Goal: Ask a question: Seek information or help from site administrators or community

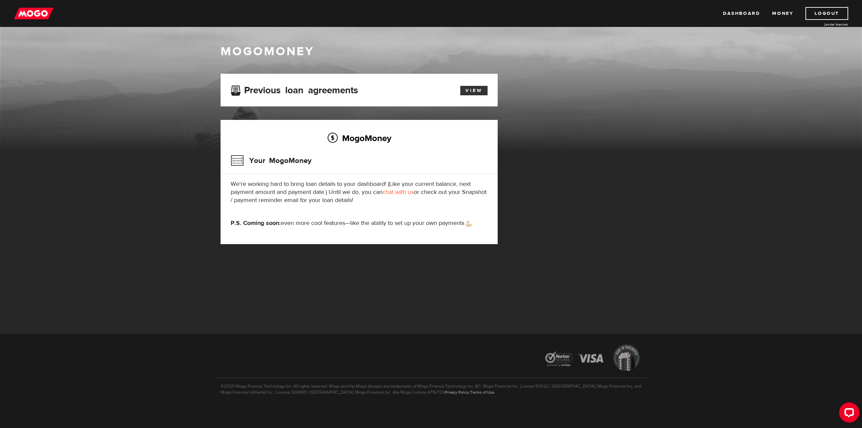
click at [464, 86] on link "View" at bounding box center [473, 90] width 27 height 9
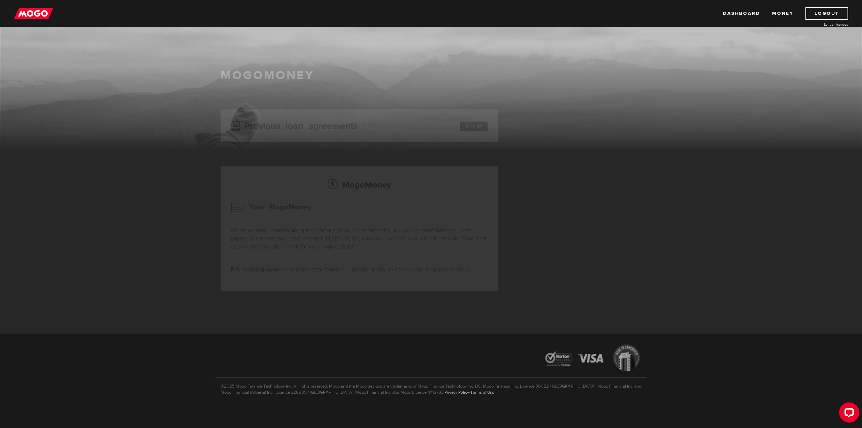
click at [40, 12] on img at bounding box center [34, 13] width 40 height 13
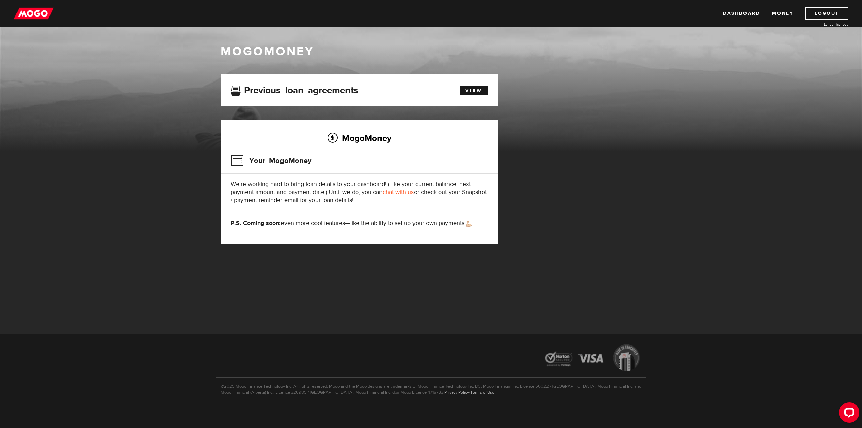
click at [412, 194] on link "chat with us" at bounding box center [397, 192] width 31 height 8
click at [24, 24] on div "Dashboard Money Logout Lender licences Dashboard Money Logout Lender licences" at bounding box center [431, 13] width 862 height 27
click at [28, 17] on img at bounding box center [34, 13] width 40 height 13
click at [731, 18] on link "Dashboard" at bounding box center [741, 13] width 37 height 13
